Goal: Task Accomplishment & Management: Complete application form

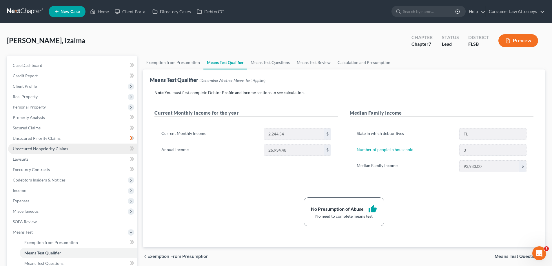
click at [39, 150] on span "Unsecured Nonpriority Claims" at bounding box center [40, 148] width 55 height 5
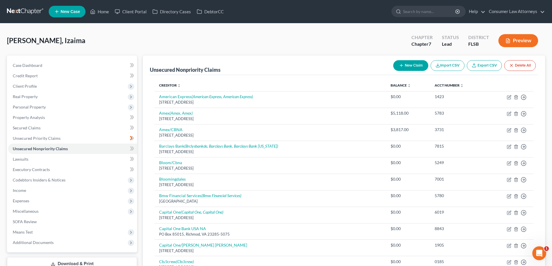
click at [419, 66] on button "New Claim" at bounding box center [410, 65] width 35 height 11
select select "0"
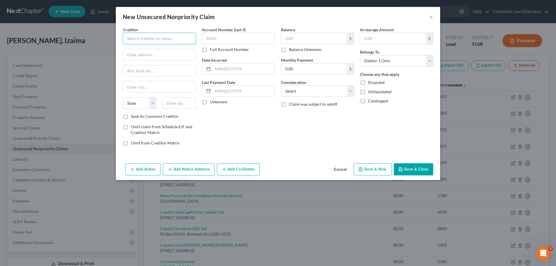
click at [153, 41] on input "text" at bounding box center [159, 39] width 73 height 12
click at [336, 171] on button "Cancel" at bounding box center [340, 170] width 22 height 12
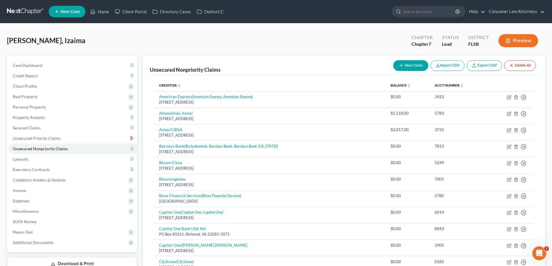
click at [404, 69] on button "New Claim" at bounding box center [410, 65] width 35 height 11
select select "0"
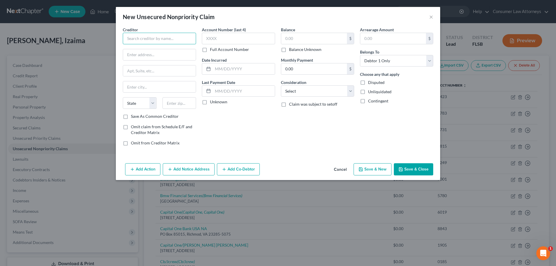
click at [163, 40] on input "text" at bounding box center [159, 39] width 73 height 12
click at [148, 41] on input "text" at bounding box center [159, 39] width 73 height 12
paste input "[US_STATE] First Capital Finance Corporation, Inc"
type input "[US_STATE] First Capital Finance Corporation, Inc"
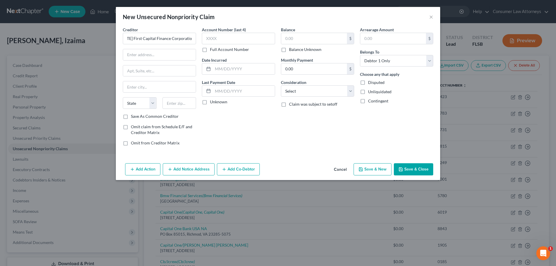
scroll to position [0, 0]
click at [170, 57] on input "text" at bounding box center [159, 54] width 73 height 11
type input "PO Box 4166"
click at [179, 104] on input "text" at bounding box center [179, 103] width 34 height 12
type input "32315"
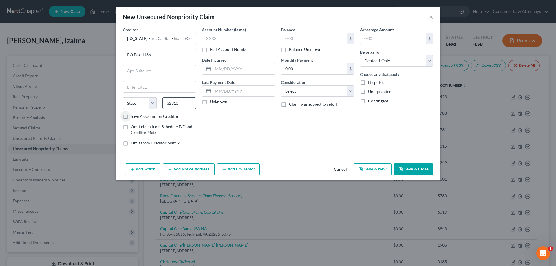
type input "Tallahassee"
select select "9"
click at [293, 40] on input "text" at bounding box center [314, 38] width 66 height 11
type input "40,000"
click at [210, 49] on label "Full Account Number" at bounding box center [229, 50] width 39 height 6
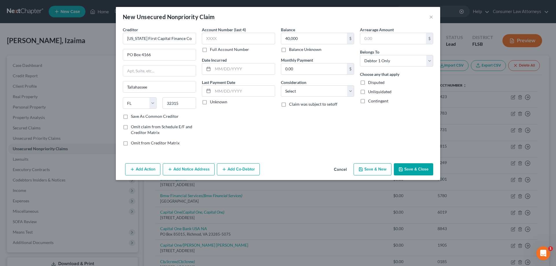
click at [212, 49] on input "Full Account Number" at bounding box center [214, 49] width 4 height 4
click at [213, 39] on input "text" at bounding box center [238, 39] width 73 height 12
paste input "PID-097746"
type input "PID-097746"
click at [234, 71] on input "text" at bounding box center [244, 68] width 62 height 11
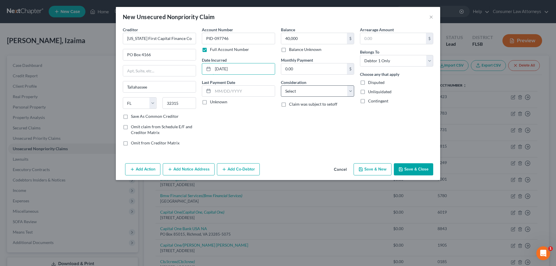
type input "[DATE]"
click at [288, 90] on select "Select Cable / Satellite Services Collection Agency Credit Card Debt Debt Couns…" at bounding box center [317, 91] width 73 height 12
click at [398, 129] on div "Arrearage Amount $ Belongs To * Select Debtor 1 Only Debtor 2 Only Debtor 1 And…" at bounding box center [396, 89] width 79 height 124
drag, startPoint x: 127, startPoint y: 41, endPoint x: 213, endPoint y: 42, distance: 85.7
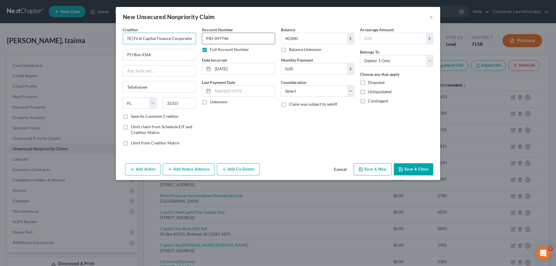
click at [213, 42] on div "Creditor * [US_STATE] First Capital Finance Corporation, Inc [GEOGRAPHIC_DATA] …" at bounding box center [278, 89] width 316 height 124
click at [187, 173] on button "Add Notice Address" at bounding box center [189, 169] width 52 height 12
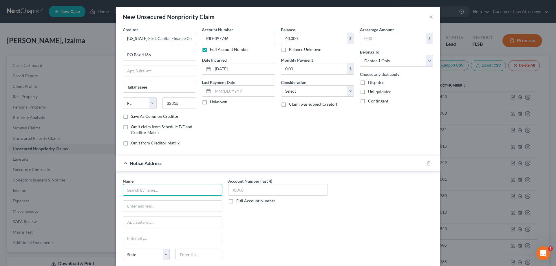
click at [191, 190] on input "text" at bounding box center [173, 190] width 100 height 12
click at [254, 190] on input "text" at bounding box center [278, 190] width 100 height 12
click at [236, 200] on label "Full Account Number" at bounding box center [255, 201] width 39 height 6
click at [239, 200] on input "Full Account Number" at bounding box center [241, 200] width 4 height 4
click at [237, 192] on input "text" at bounding box center [278, 190] width 100 height 12
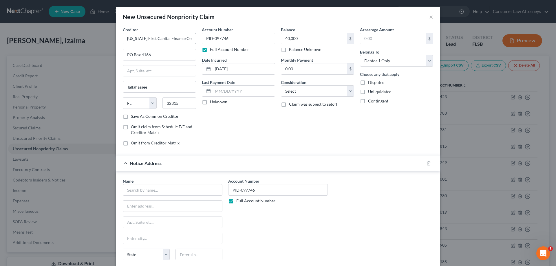
type input "PID-097746"
drag, startPoint x: 125, startPoint y: 40, endPoint x: 224, endPoint y: 40, distance: 99.3
click at [224, 40] on div "Creditor * [US_STATE] First Capital Finance Corporation, Inc [GEOGRAPHIC_DATA] …" at bounding box center [278, 89] width 316 height 124
click at [138, 187] on input "text" at bounding box center [173, 190] width 100 height 12
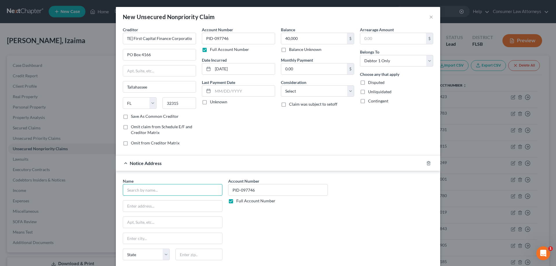
scroll to position [0, 0]
paste input "[US_STATE] First Capital Finance Corporation, Inc"
type input "[US_STATE] First Capital Finance Corporation, Inc"
click at [156, 206] on input "text" at bounding box center [172, 206] width 99 height 11
paste input "[STREET_ADDRESS][PERSON_NAME],"
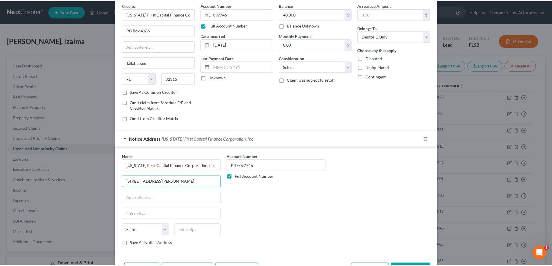
scroll to position [46, 0]
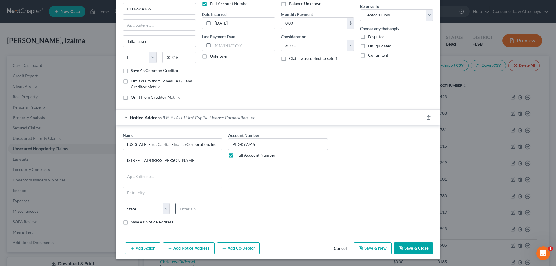
type input "[STREET_ADDRESS][PERSON_NAME]"
click at [199, 208] on input "text" at bounding box center [199, 209] width 47 height 12
type input "32303"
type input "Tallahassee"
select select "9"
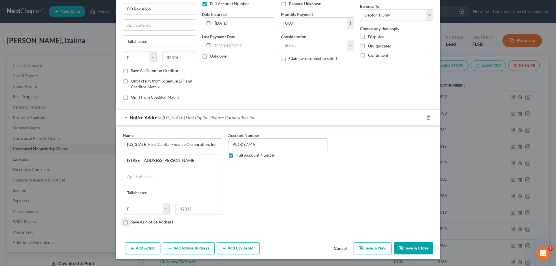
click at [421, 253] on button "Save & Close" at bounding box center [413, 248] width 39 height 12
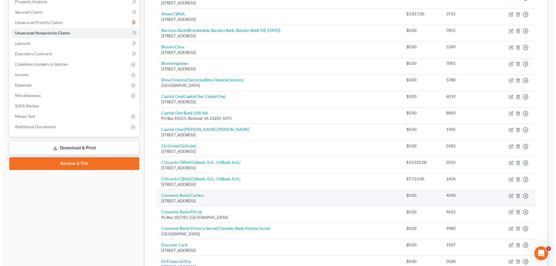
scroll to position [0, 0]
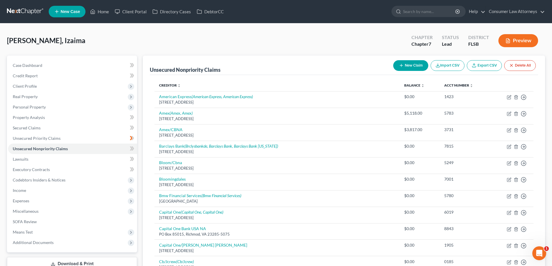
click at [413, 66] on button "New Claim" at bounding box center [410, 65] width 35 height 11
select select "0"
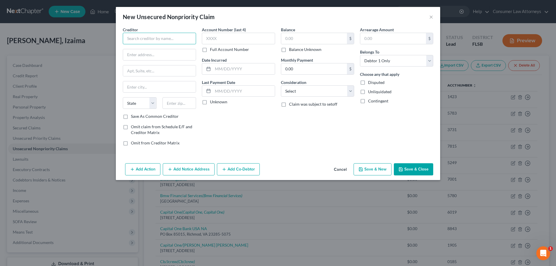
click at [175, 38] on input "text" at bounding box center [159, 39] width 73 height 12
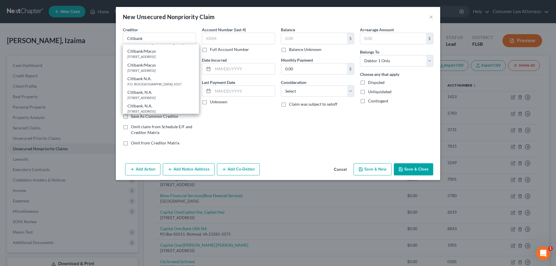
scroll to position [73, 0]
click at [145, 92] on div "Citibank, N.A." at bounding box center [160, 91] width 67 height 6
type input "Citibank, N.A."
type input "PO Box 6500"
type input "[GEOGRAPHIC_DATA]"
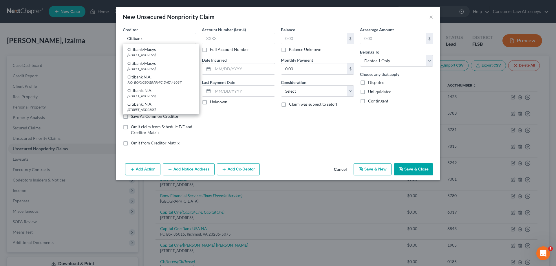
select select "43"
type input "57117"
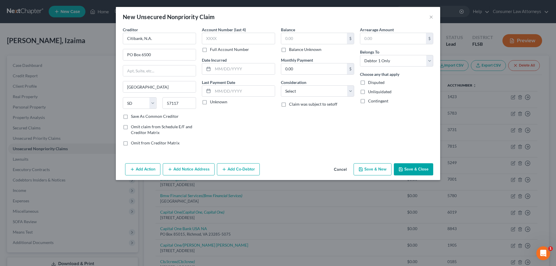
scroll to position [0, 0]
click at [237, 39] on input "text" at bounding box center [238, 39] width 73 height 12
type input "6307"
click at [306, 40] on input "text" at bounding box center [314, 38] width 66 height 11
type input "1.00"
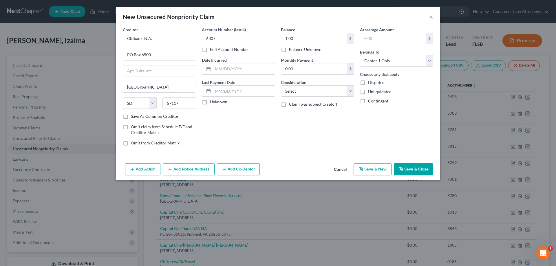
click at [178, 170] on button "Add Notice Address" at bounding box center [189, 169] width 52 height 12
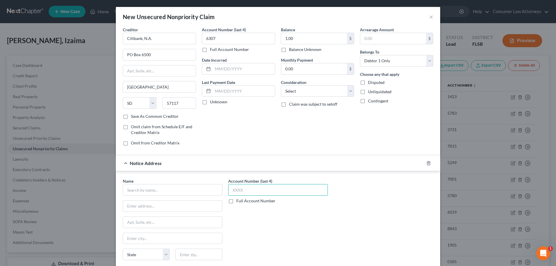
click at [246, 195] on input "text" at bounding box center [278, 190] width 100 height 12
type input "6307"
click at [191, 191] on input "text" at bounding box center [173, 190] width 100 height 12
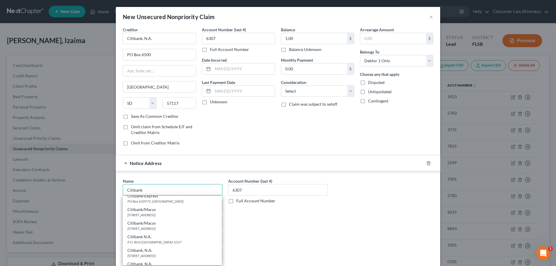
scroll to position [87, 0]
click at [143, 251] on div "CitiBank, N.A." at bounding box center [172, 250] width 90 height 6
type input "CitiBank, N.A."
type input "[STREET_ADDRESS]"
type input "[GEOGRAPHIC_DATA]"
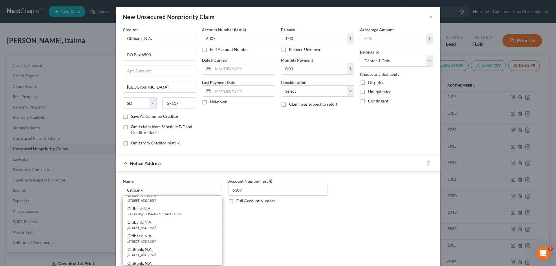
select select "43"
type input "57104"
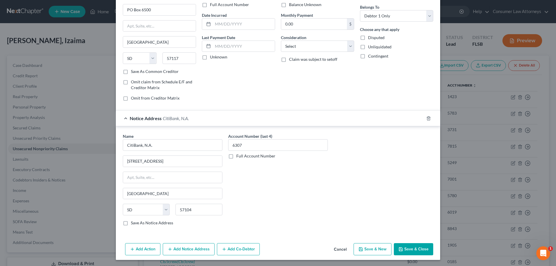
scroll to position [46, 0]
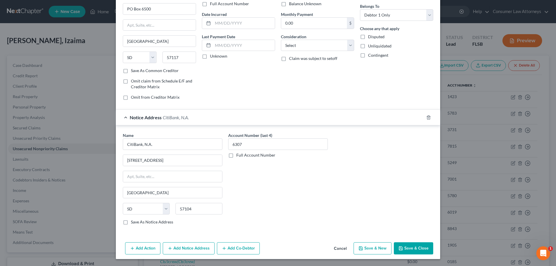
click at [173, 250] on button "Add Notice Address" at bounding box center [189, 248] width 52 height 12
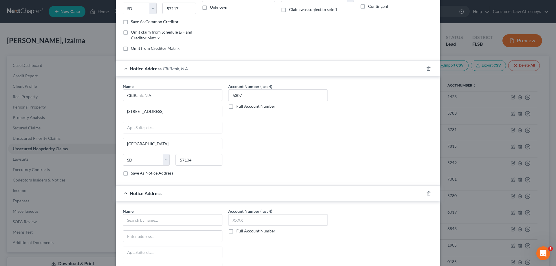
scroll to position [104, 0]
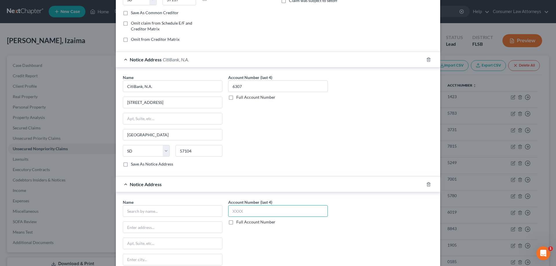
click at [308, 209] on input "text" at bounding box center [278, 211] width 100 height 12
type input "6307"
click at [194, 214] on input "text" at bounding box center [173, 211] width 100 height 12
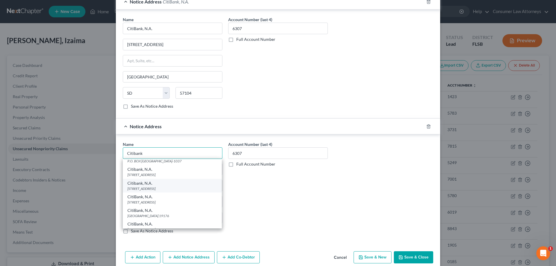
scroll to position [116, 0]
drag, startPoint x: 145, startPoint y: 203, endPoint x: 390, endPoint y: 240, distance: 248.6
click at [145, 203] on div "[GEOGRAPHIC_DATA] 19176" at bounding box center [172, 203] width 90 height 5
type input "CitiBank, N.A."
type input "PO Box 70166"
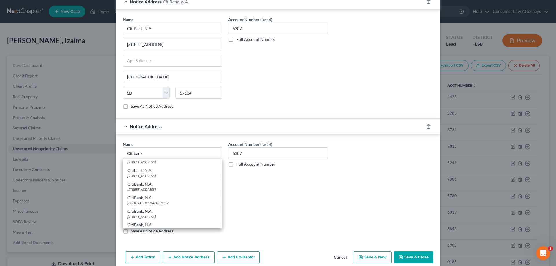
type input "[GEOGRAPHIC_DATA]"
select select "43"
type input "19176"
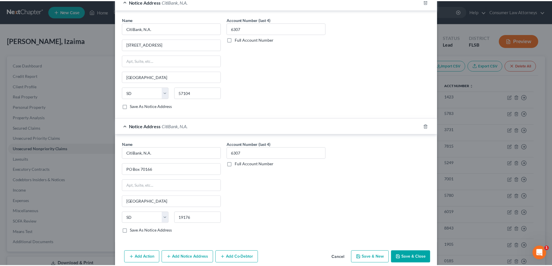
scroll to position [0, 0]
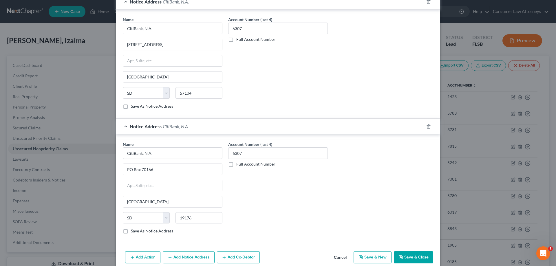
click at [420, 257] on button "Save & Close" at bounding box center [413, 257] width 39 height 12
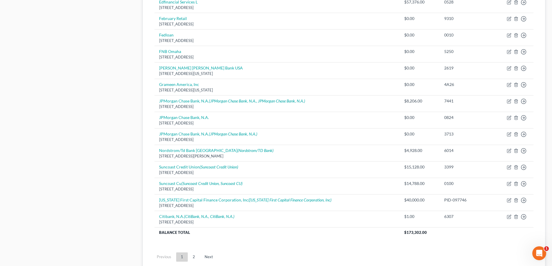
scroll to position [436, 0]
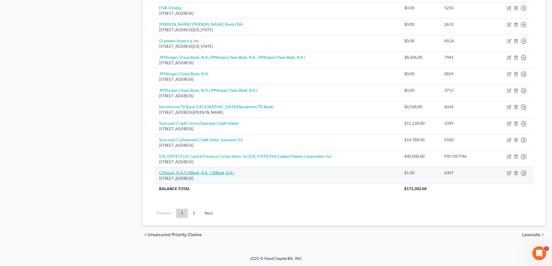
click at [182, 173] on link "Citibank, N.A. (CitiBank, N.A., CitiBank, N.A.)" at bounding box center [196, 172] width 75 height 5
select select "43"
select select "0"
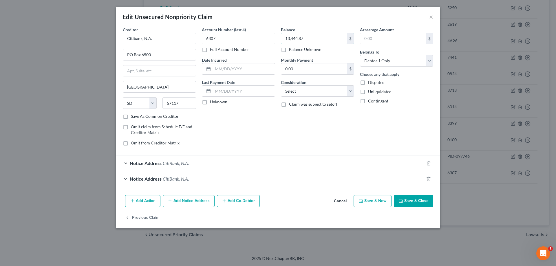
type input "13,444.87"
click at [408, 202] on button "Save & Close" at bounding box center [413, 201] width 39 height 12
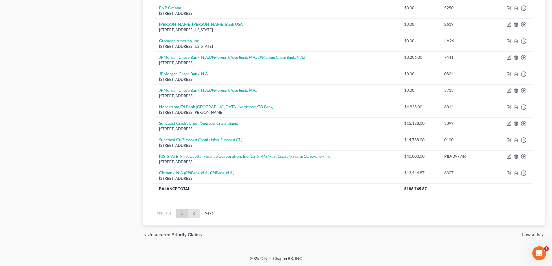
click at [192, 214] on link "2" at bounding box center [194, 213] width 12 height 9
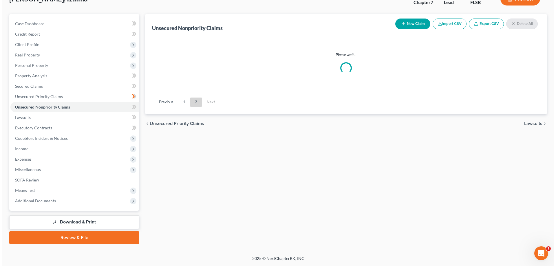
scroll to position [122, 0]
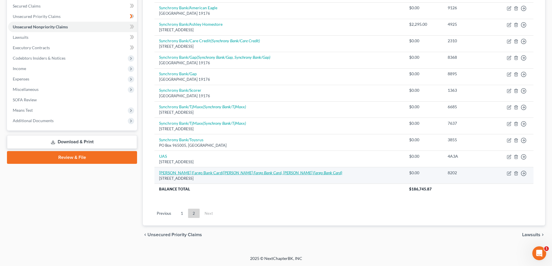
click at [222, 175] on icon "([PERSON_NAME] Fargo Bank Card, [PERSON_NAME] Fargo Bank Card)" at bounding box center [282, 172] width 120 height 5
select select "16"
select select "2"
select select "0"
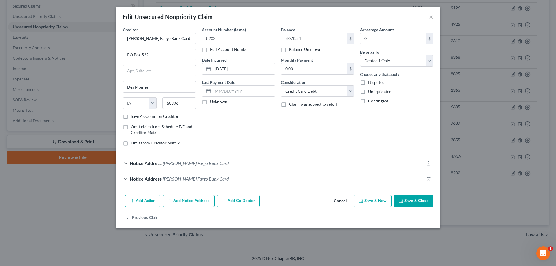
type input "3,070.54"
click at [250, 163] on div "Notice Address [PERSON_NAME] Fargo Bank Card" at bounding box center [270, 163] width 308 height 15
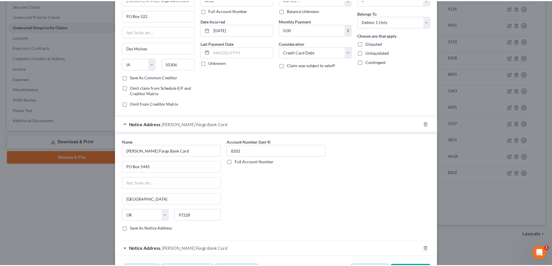
scroll to position [78, 0]
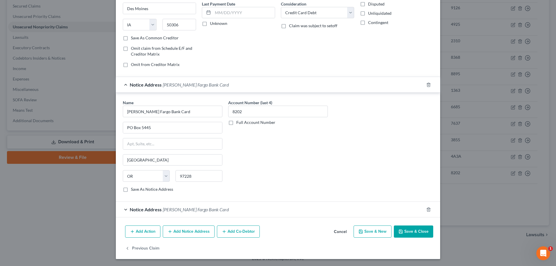
click at [407, 232] on button "Save & Close" at bounding box center [413, 232] width 39 height 12
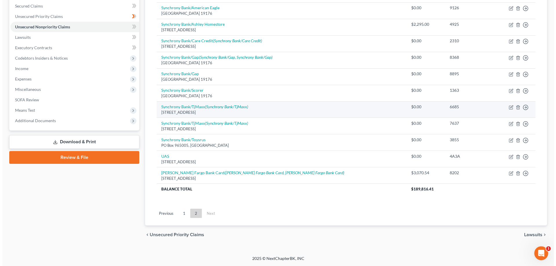
scroll to position [0, 0]
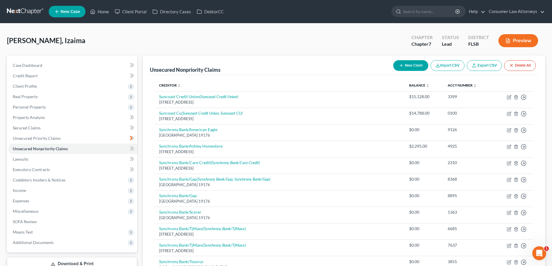
click at [396, 63] on button "New Claim" at bounding box center [410, 65] width 35 height 11
select select "0"
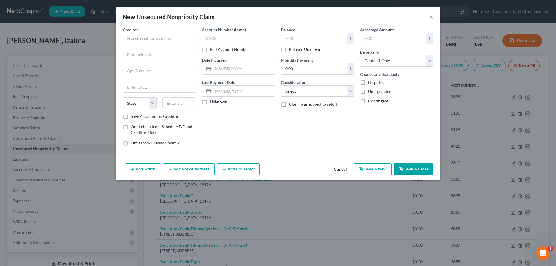
click at [210, 51] on label "Full Account Number" at bounding box center [229, 50] width 39 height 6
click at [212, 50] on input "Full Account Number" at bounding box center [214, 49] width 4 height 4
click at [218, 38] on input "text" at bounding box center [238, 39] width 73 height 12
type input "8714768102"
click at [156, 35] on input "text" at bounding box center [159, 39] width 73 height 12
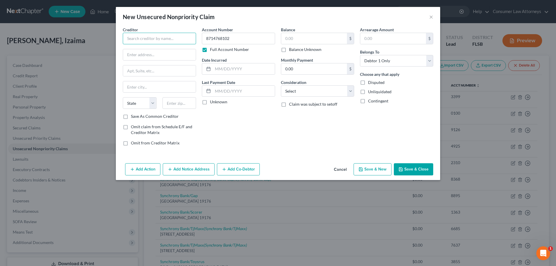
paste input "U.S. Small Business Administration"
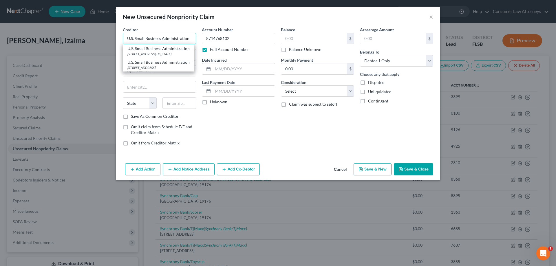
type input "U.S. Small Business Administration"
click at [208, 110] on div "Account Number 8714768102 Full Account Number Date Incurred Last Payment Date U…" at bounding box center [238, 89] width 79 height 124
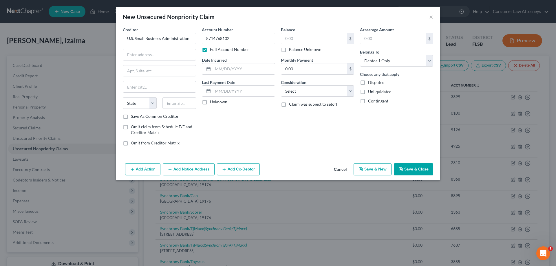
click at [204, 170] on button "Add Notice Address" at bounding box center [189, 169] width 52 height 12
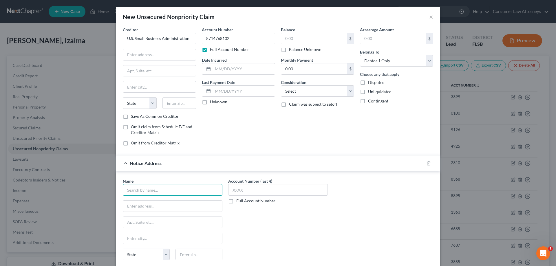
click at [201, 189] on input "text" at bounding box center [173, 190] width 100 height 12
paste input "U.S. Small Business Administration"
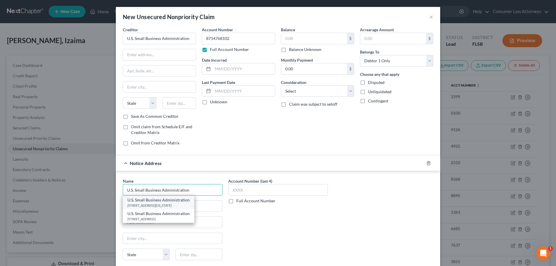
type input "U.S. Small Business Administration"
click at [151, 204] on div "[STREET_ADDRESS][US_STATE]" at bounding box center [158, 205] width 62 height 5
type input "[STREET_ADDRESS]"
type input "[US_STATE]"
select select "8"
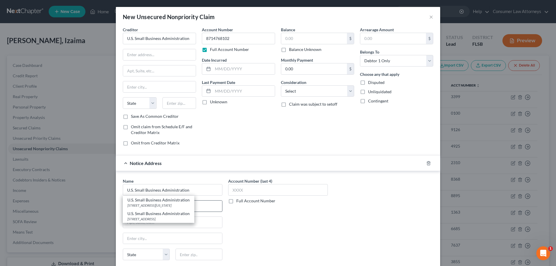
type input "20416"
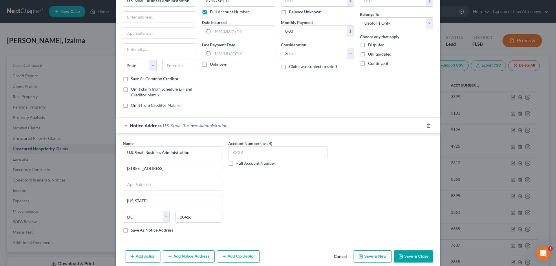
scroll to position [46, 0]
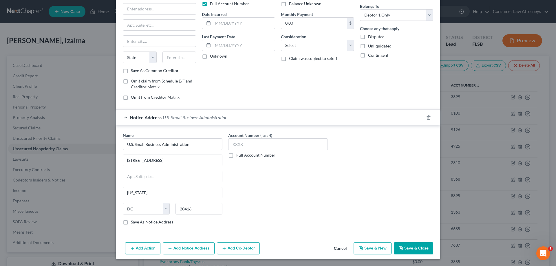
click at [195, 246] on button "Add Notice Address" at bounding box center [189, 248] width 52 height 12
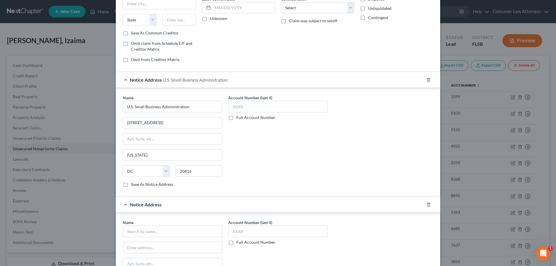
scroll to position [133, 0]
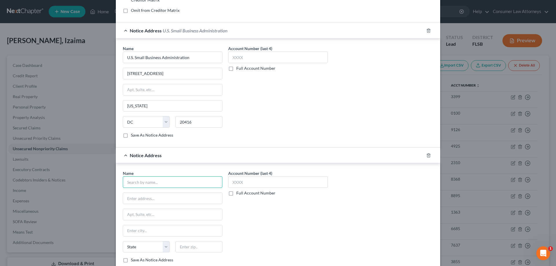
click at [163, 181] on input "text" at bounding box center [173, 182] width 100 height 12
paste input "U.S. Small Business Administration"
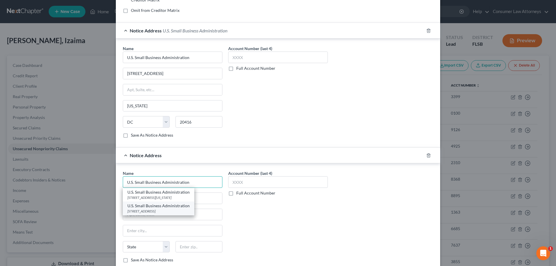
type input "U.S. Small Business Administration"
click at [143, 210] on div "[STREET_ADDRESS]" at bounding box center [158, 211] width 62 height 5
type input "PO Box 3918"
type input "[GEOGRAPHIC_DATA]"
select select "38"
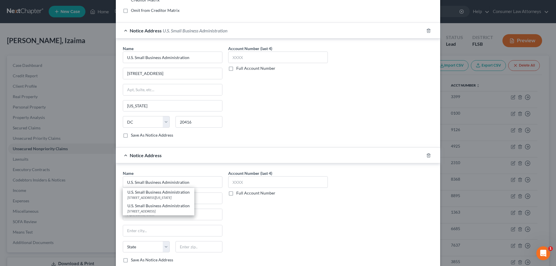
type input "97208"
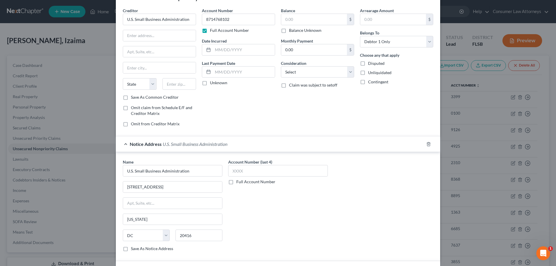
scroll to position [0, 0]
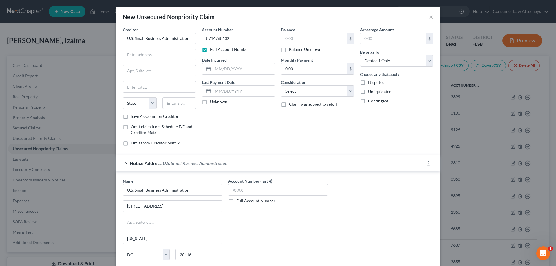
drag, startPoint x: 227, startPoint y: 39, endPoint x: 206, endPoint y: 39, distance: 20.9
click at [202, 39] on input "8714768102" at bounding box center [238, 39] width 73 height 12
click at [236, 202] on label "Full Account Number" at bounding box center [255, 201] width 39 height 6
click at [239, 202] on input "Full Account Number" at bounding box center [241, 200] width 4 height 4
click at [240, 193] on input "text" at bounding box center [278, 190] width 100 height 12
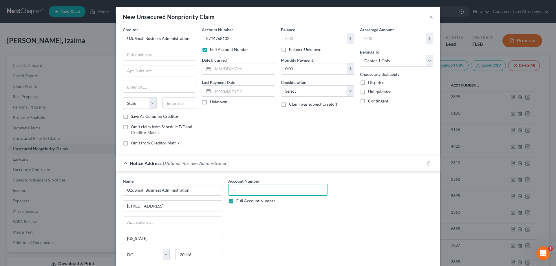
paste input "8714768102"
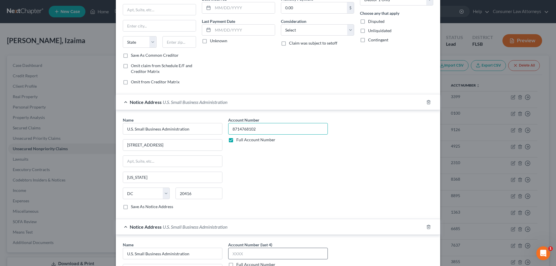
scroll to position [116, 0]
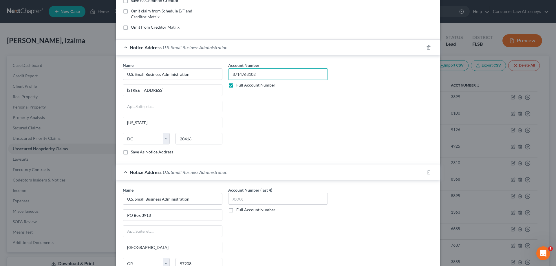
type input "8714768102"
click at [236, 210] on label "Full Account Number" at bounding box center [255, 210] width 39 height 6
click at [239, 210] on input "Full Account Number" at bounding box center [241, 209] width 4 height 4
click at [242, 201] on input "text" at bounding box center [278, 199] width 100 height 12
paste input "8714768102"
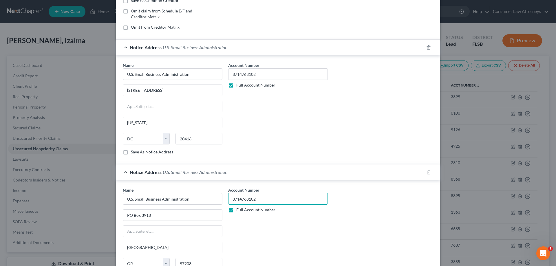
scroll to position [0, 0]
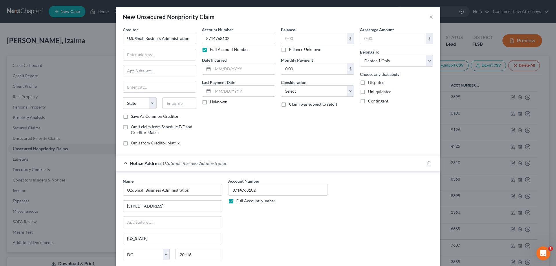
type input "8714768102"
click at [153, 58] on input "text" at bounding box center [159, 54] width 73 height 11
paste input "[STREET_ADDRESS]"
type input "[STREET_ADDRESS]"
click at [165, 103] on input "text" at bounding box center [179, 103] width 34 height 12
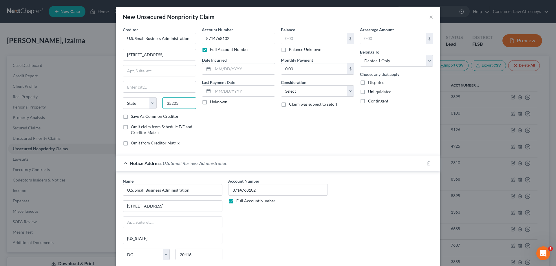
type input "35203"
type input "[GEOGRAPHIC_DATA]"
select select "0"
click at [305, 37] on input "text" at bounding box center [314, 38] width 66 height 11
type input "1.00"
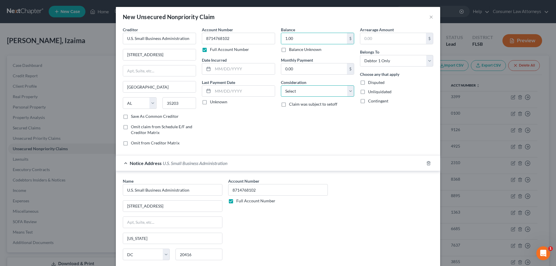
click at [344, 94] on select "Select Cable / Satellite Services Collection Agency Credit Card Debt Debt Couns…" at bounding box center [317, 91] width 73 height 12
drag, startPoint x: 376, startPoint y: 119, endPoint x: 441, endPoint y: 106, distance: 66.3
click at [377, 119] on div "Arrearage Amount $ Belongs To * Select Debtor 1 Only Debtor 2 Only Debtor 1 And…" at bounding box center [396, 89] width 79 height 124
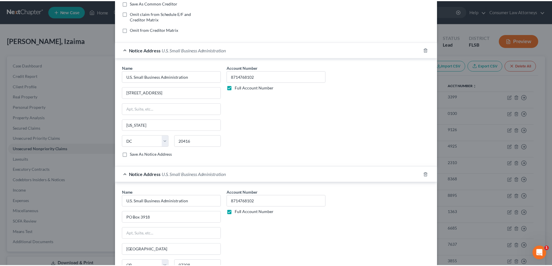
scroll to position [171, 0]
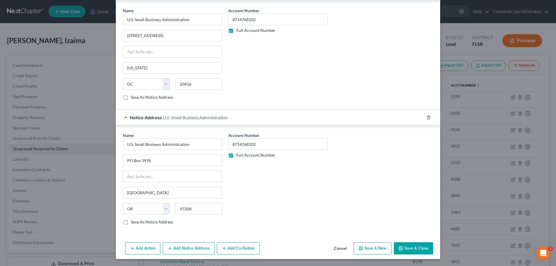
click at [406, 249] on button "Save & Close" at bounding box center [413, 248] width 39 height 12
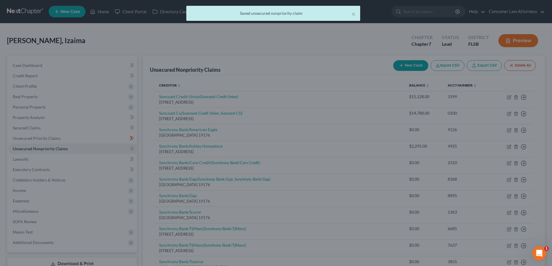
scroll to position [0, 0]
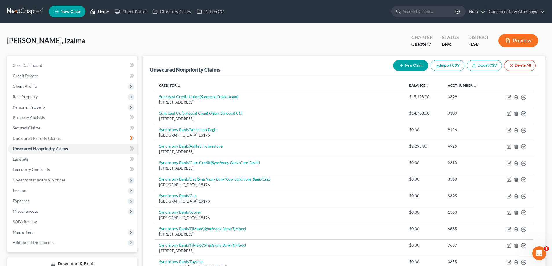
click at [96, 15] on link "Home" at bounding box center [99, 11] width 25 height 10
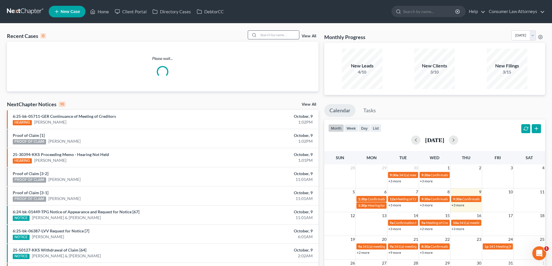
click at [264, 37] on input "search" at bounding box center [278, 35] width 41 height 8
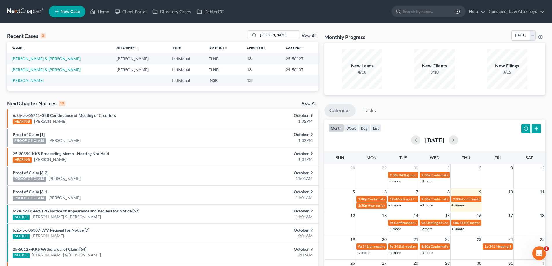
click at [297, 60] on td "25-50127" at bounding box center [299, 58] width 37 height 11
drag, startPoint x: 280, startPoint y: 32, endPoint x: 209, endPoint y: 38, distance: 71.5
click at [209, 38] on div "Recent Cases 3 [PERSON_NAME] View All" at bounding box center [162, 35] width 311 height 11
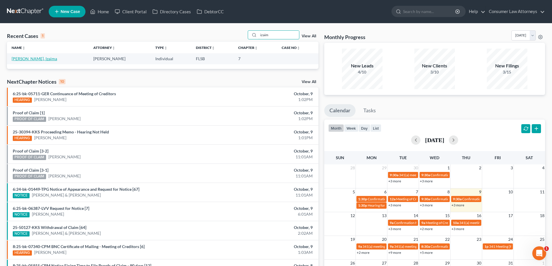
type input "izaim"
click at [38, 59] on link "[PERSON_NAME], Izaima" at bounding box center [34, 58] width 45 height 5
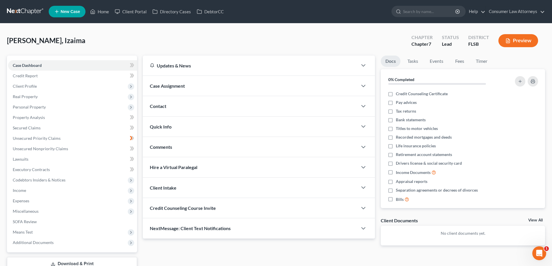
drag, startPoint x: 250, startPoint y: 11, endPoint x: 191, endPoint y: 10, distance: 59.1
click at [250, 11] on ul "New Case Home Client Portal Directory Cases DebtorCC - No Result - See all resu…" at bounding box center [297, 11] width 496 height 15
click at [19, 223] on span "SOFA Review" at bounding box center [25, 221] width 24 height 5
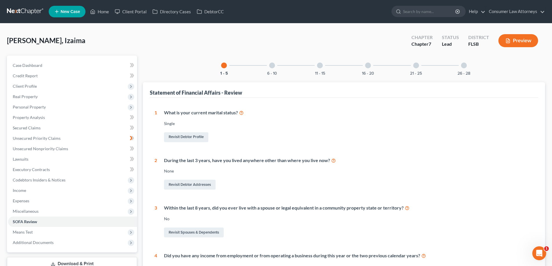
click at [275, 66] on div "6 - 10" at bounding box center [272, 66] width 20 height 20
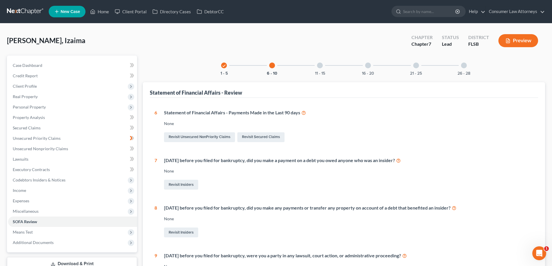
click at [227, 68] on div "check 1 - 5" at bounding box center [224, 66] width 20 height 20
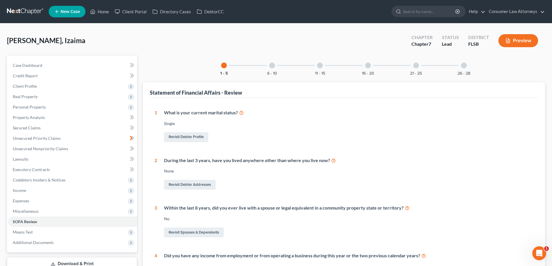
click at [364, 64] on div "16 - 20" at bounding box center [368, 66] width 20 height 20
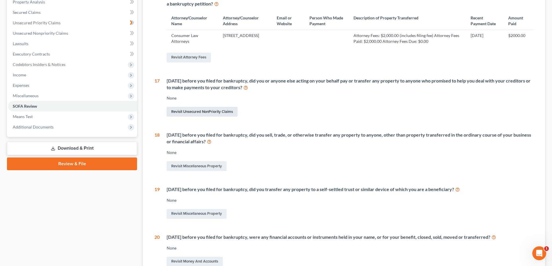
scroll to position [116, 0]
click at [190, 171] on link "Revisit Miscellaneous Property" at bounding box center [197, 166] width 60 height 10
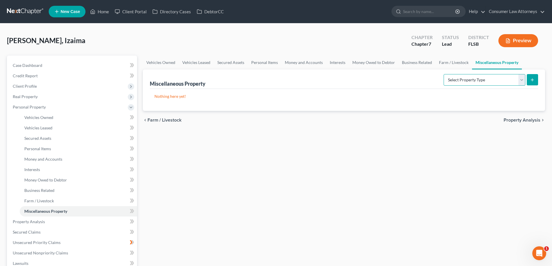
click at [469, 81] on select "Select Property Type Assigned for Creditor Benefit [DATE] Holding for Another N…" at bounding box center [484, 80] width 82 height 12
select select "transferred"
click at [443, 74] on select "Select Property Type Assigned for Creditor Benefit [DATE] Holding for Another N…" at bounding box center [484, 80] width 82 height 12
click at [511, 84] on select "Select Property Type Assigned for Creditor Benefit [DATE] Holding for Another N…" at bounding box center [484, 80] width 82 height 12
click at [533, 86] on div "Select Property Type Assigned for Creditor Benefit [DATE] Holding for Another N…" at bounding box center [489, 79] width 97 height 15
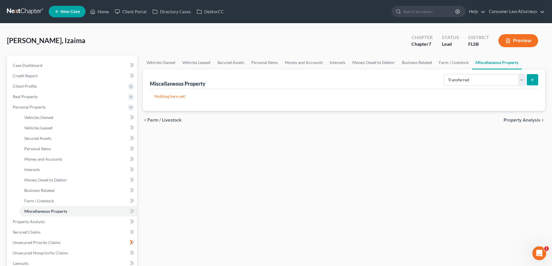
click at [533, 83] on button "submit" at bounding box center [532, 79] width 11 height 11
select select "Ordinary ([DATE])"
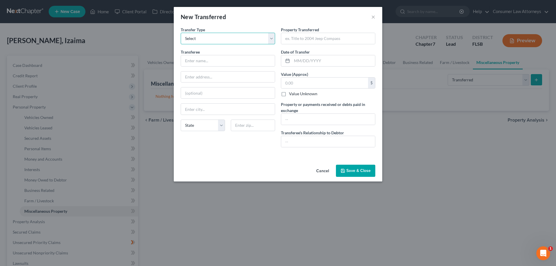
click at [264, 39] on select "Select Ordinary ([DATE]) [DATE]" at bounding box center [228, 39] width 94 height 12
click at [265, 24] on div "New Transferred ×" at bounding box center [278, 17] width 209 height 20
click at [205, 62] on input "text" at bounding box center [228, 60] width 94 height 11
click at [198, 60] on input "[PERSON_NAME]" at bounding box center [228, 60] width 94 height 11
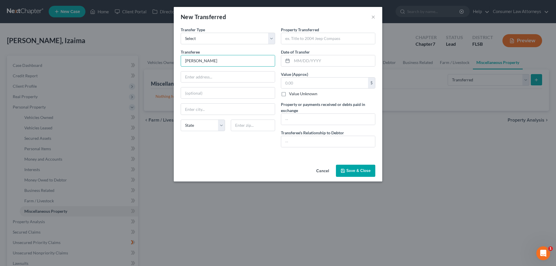
type input "[PERSON_NAME]"
click at [210, 78] on input "text" at bounding box center [228, 77] width 94 height 11
paste input "[STREET_ADDRESS]"
type input "[STREET_ADDRESS]"
click at [254, 124] on input "text" at bounding box center [253, 126] width 44 height 12
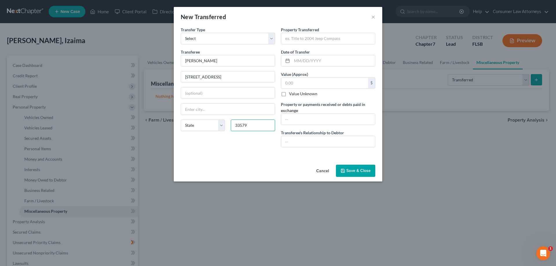
type input "33579"
click at [255, 125] on input "33579" at bounding box center [253, 126] width 44 height 12
drag, startPoint x: 240, startPoint y: 78, endPoint x: 176, endPoint y: 79, distance: 64.0
click at [171, 79] on div "New Transferred × An exemption set must first be selected from the Filing Infor…" at bounding box center [278, 133] width 556 height 266
click at [256, 126] on input "33579" at bounding box center [253, 126] width 44 height 12
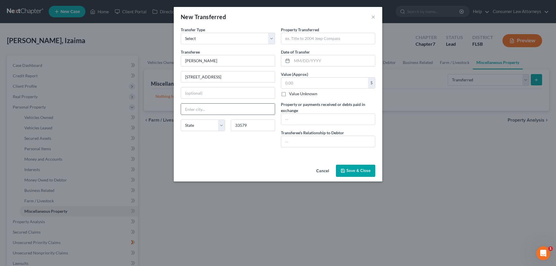
click at [212, 109] on input "text" at bounding box center [228, 109] width 94 height 11
type input "Riverview"
click at [209, 125] on select "State [US_STATE] AK AR AZ CA CO CT DE DC [GEOGRAPHIC_DATA] [GEOGRAPHIC_DATA] GU…" at bounding box center [203, 126] width 44 height 12
select select "9"
click at [181, 120] on select "State [US_STATE] AK AR AZ CA CO CT DE DC [GEOGRAPHIC_DATA] [GEOGRAPHIC_DATA] GU…" at bounding box center [203, 126] width 44 height 12
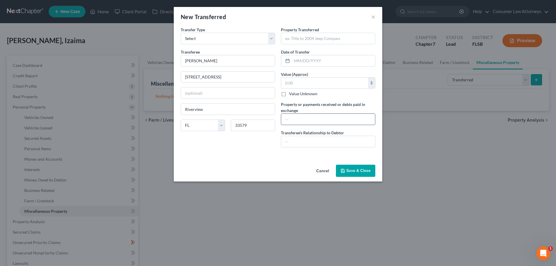
click at [320, 119] on input "text" at bounding box center [328, 119] width 94 height 11
type input "0.00"
click at [328, 142] on input "text" at bounding box center [328, 141] width 94 height 11
type input "Son's Father"
click at [324, 40] on input "text" at bounding box center [328, 38] width 94 height 11
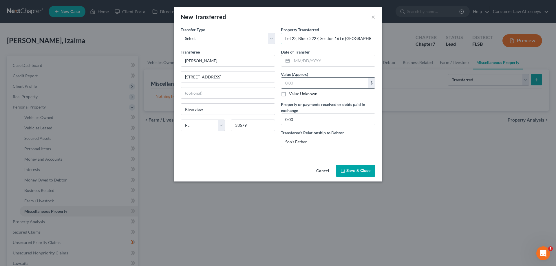
type input "Lot 22, Block 2227, Section 16 i n [GEOGRAPHIC_DATA]"
click at [317, 83] on input "text" at bounding box center [324, 83] width 87 height 11
type input "0"
type input "30,000.00"
click at [321, 62] on input "text" at bounding box center [333, 60] width 83 height 11
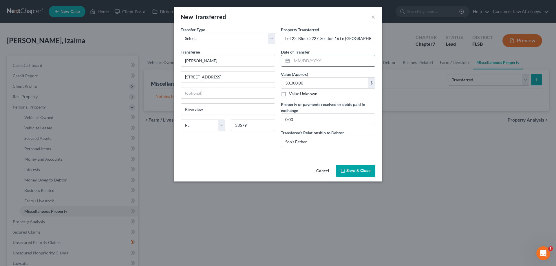
click at [298, 61] on input "text" at bounding box center [333, 60] width 83 height 11
type input "[DATE]"
click at [356, 173] on button "Save & Close" at bounding box center [355, 171] width 39 height 12
